Goal: Information Seeking & Learning: Find specific fact

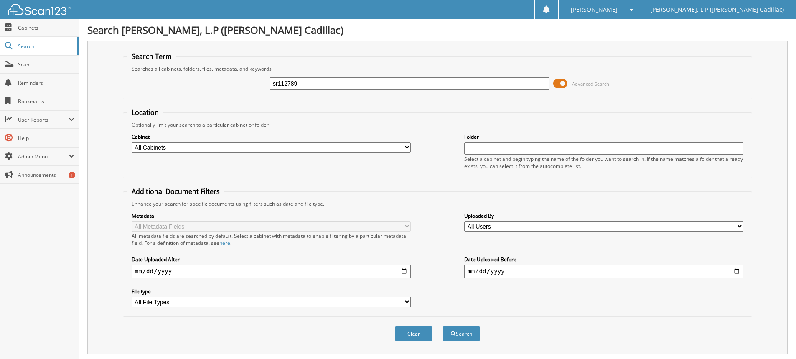
drag, startPoint x: 291, startPoint y: 86, endPoint x: 231, endPoint y: 80, distance: 60.8
click at [231, 80] on div "sr112789 Advanced Search" at bounding box center [437, 83] width 620 height 23
type input "kf117068"
click at [443, 326] on button "Search" at bounding box center [462, 333] width 38 height 15
type input "O"
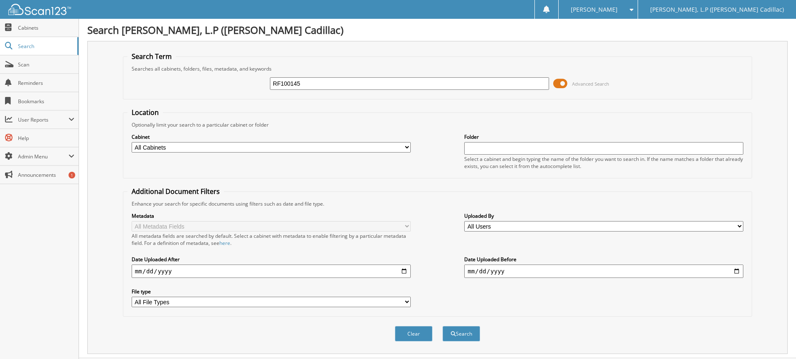
type input "RF100145"
click at [443, 326] on button "Search" at bounding box center [462, 333] width 38 height 15
click at [459, 335] on button "Search" at bounding box center [462, 333] width 38 height 15
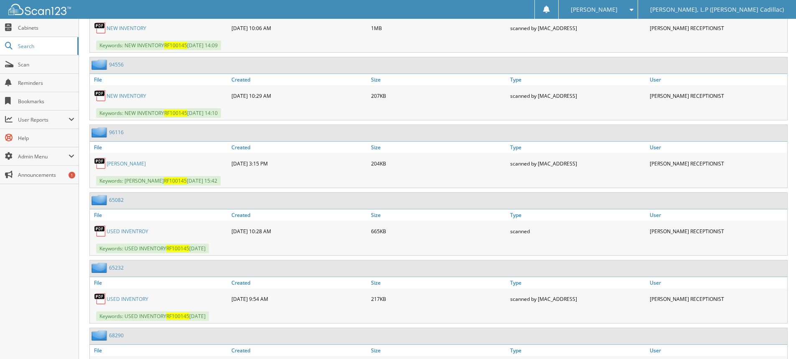
scroll to position [585, 0]
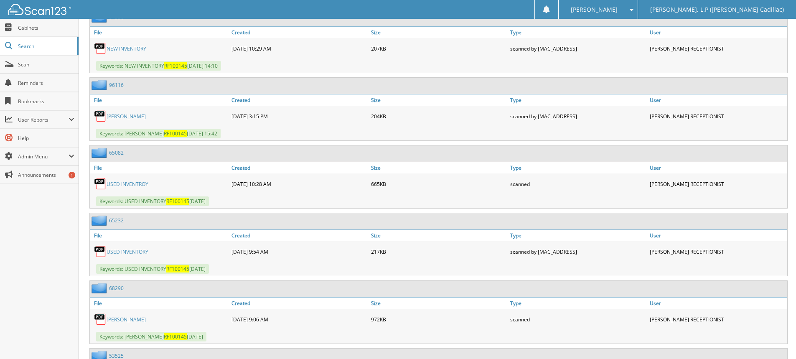
click at [131, 185] on link "USED INVENTROY" at bounding box center [128, 184] width 42 height 7
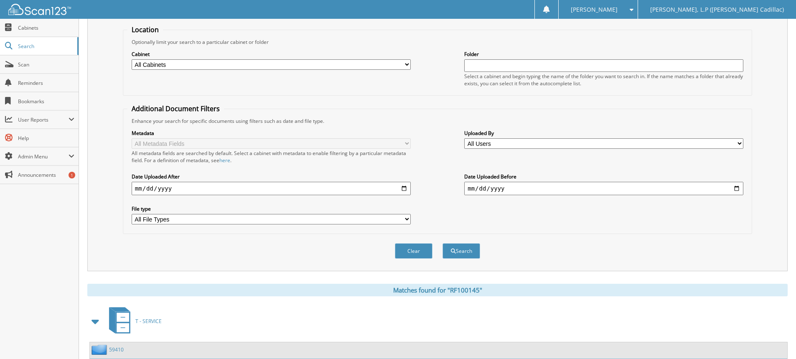
scroll to position [0, 0]
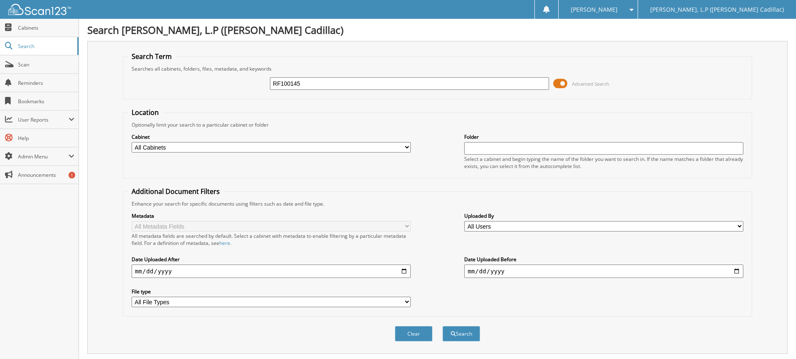
drag, startPoint x: 309, startPoint y: 86, endPoint x: 236, endPoint y: 83, distance: 73.2
click at [236, 83] on div "RF100145 Advanced Search" at bounding box center [437, 83] width 620 height 23
type input "[PERSON_NAME]"
click at [443, 326] on button "Search" at bounding box center [462, 333] width 38 height 15
click at [470, 332] on button "Search" at bounding box center [462, 333] width 38 height 15
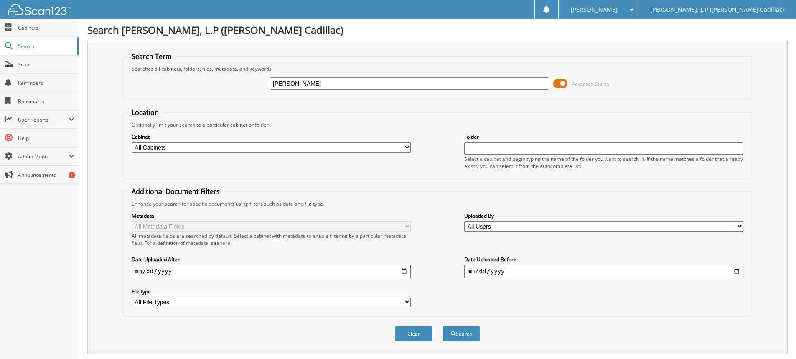
click at [225, 271] on input "date" at bounding box center [271, 271] width 279 height 13
click at [405, 271] on input "date" at bounding box center [271, 271] width 279 height 13
type input "2025-08-20"
click at [469, 334] on button "Search" at bounding box center [462, 333] width 38 height 15
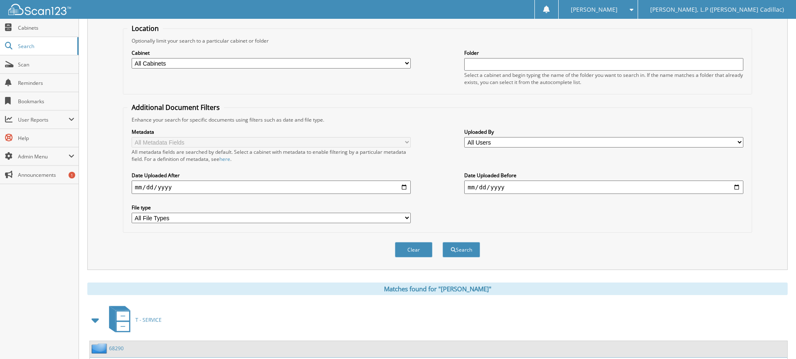
scroll to position [293, 0]
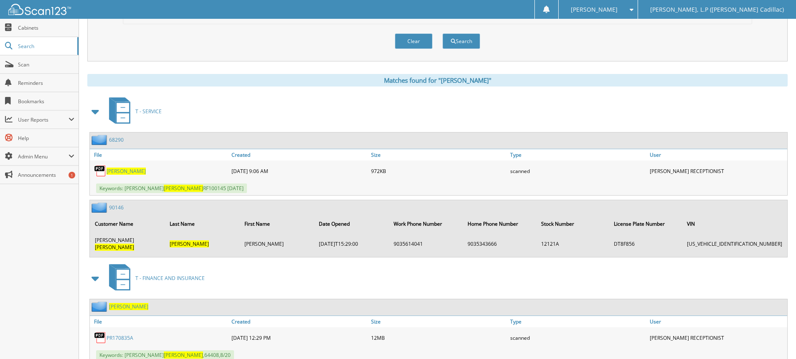
click at [111, 169] on span "OSBURN" at bounding box center [126, 171] width 39 height 7
click at [117, 334] on link "PR170835A" at bounding box center [120, 337] width 27 height 7
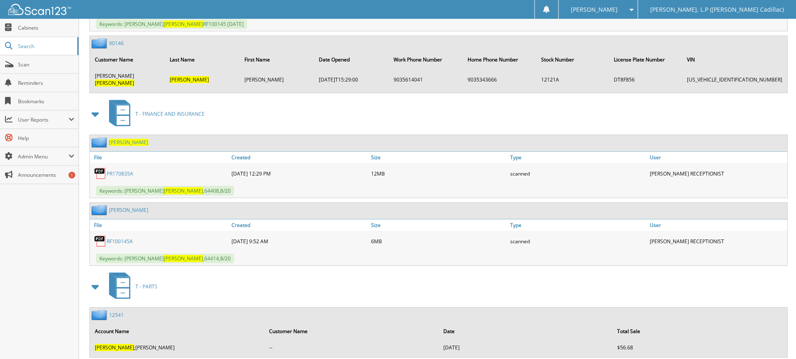
scroll to position [460, 0]
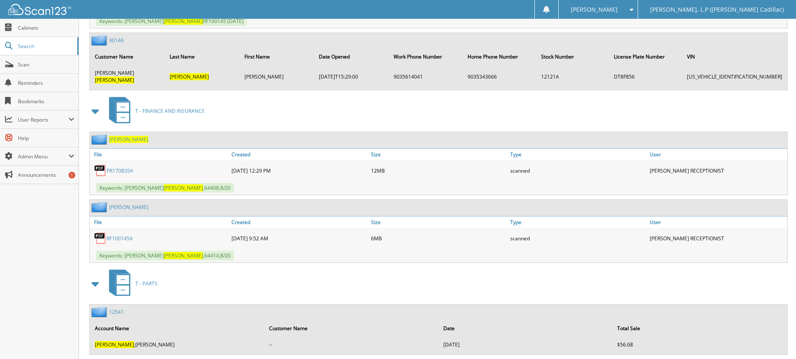
click at [124, 235] on link "RF100145A" at bounding box center [120, 238] width 26 height 7
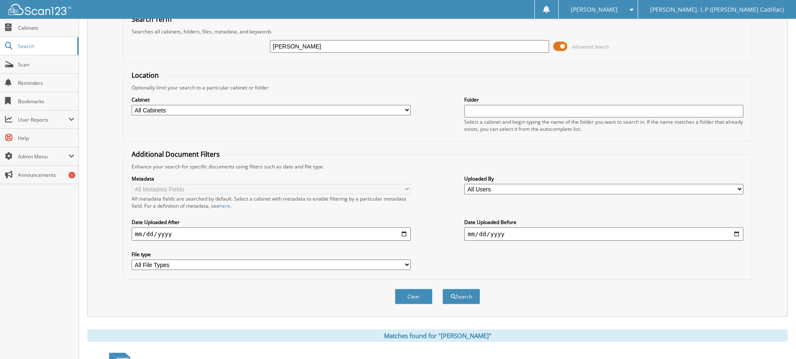
scroll to position [0, 0]
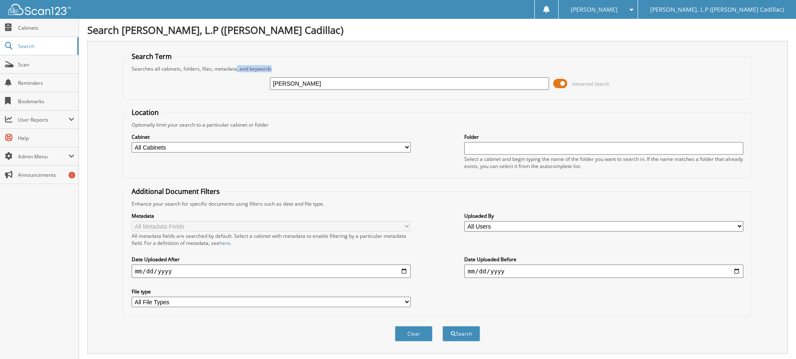
drag, startPoint x: 308, startPoint y: 77, endPoint x: 248, endPoint y: 71, distance: 60.0
click at [237, 71] on fieldset "Search Term Searches all cabinets, folders, files, metadata, and keywords OSBUR…" at bounding box center [437, 76] width 629 height 48
drag, startPoint x: 315, startPoint y: 86, endPoint x: 171, endPoint y: 76, distance: 145.0
click at [173, 75] on div "OSBURN Advanced Search" at bounding box center [437, 83] width 620 height 23
type input "HENDERSON"
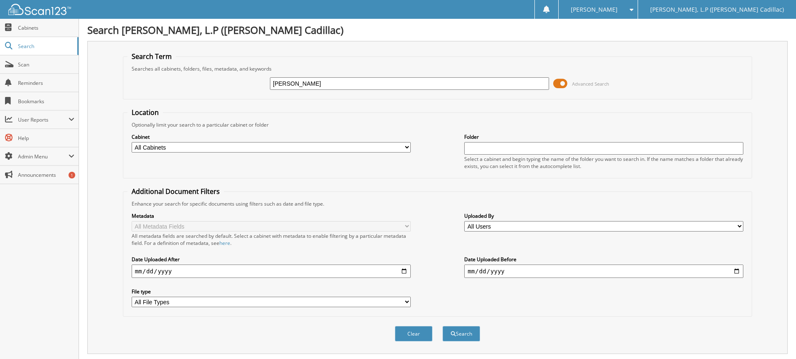
click at [281, 270] on input "2025-08-20" at bounding box center [271, 271] width 279 height 13
click at [405, 271] on input "2025-08-20" at bounding box center [271, 271] width 279 height 13
type input "[DATE]"
click at [471, 333] on button "Search" at bounding box center [462, 333] width 38 height 15
drag, startPoint x: 328, startPoint y: 84, endPoint x: 182, endPoint y: 64, distance: 147.2
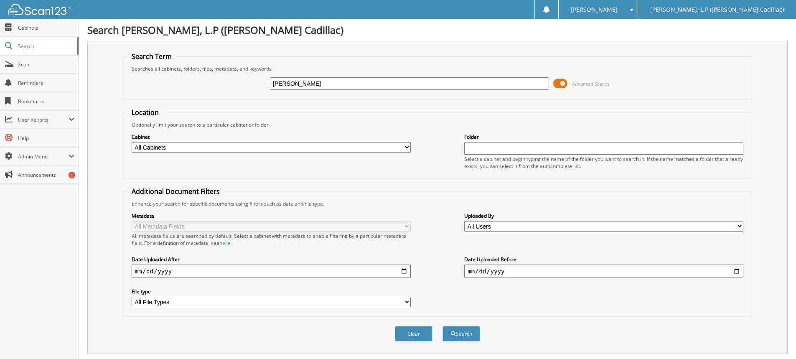
click at [182, 64] on fieldset "Search Term Searches all cabinets, folders, files, metadata, and keywords [PERS…" at bounding box center [437, 76] width 629 height 48
type input "[PERSON_NAME]"
click at [464, 334] on button "Search" at bounding box center [462, 333] width 38 height 15
